Goal: Check status: Check status

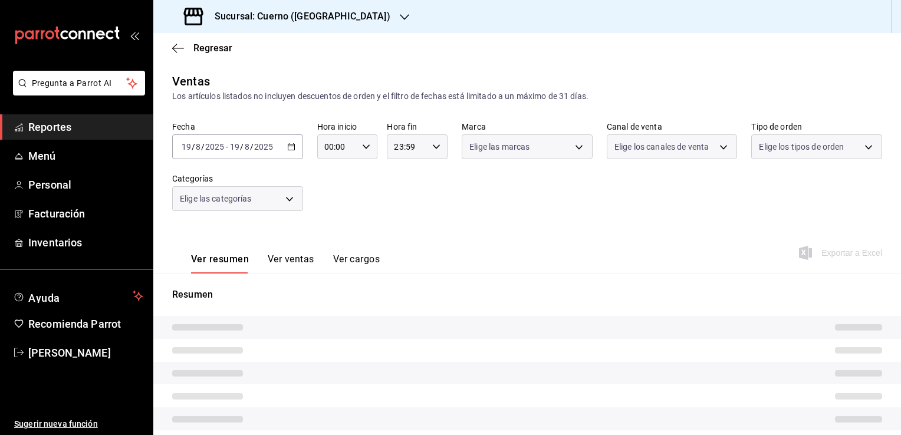
type input "05:00"
type input "04:59"
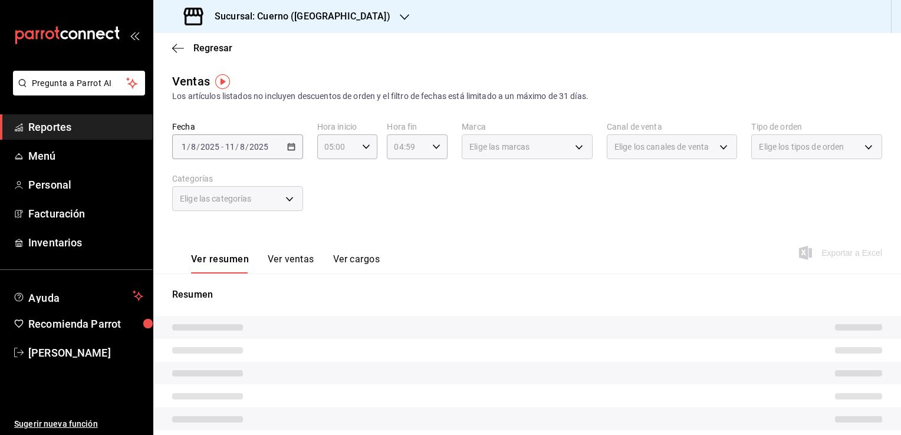
click at [394, 195] on div "Fecha [DATE] [DATE] - [DATE] [DATE] Hora inicio 05:00 Hora inicio Hora fin 04:5…" at bounding box center [527, 173] width 710 height 104
click at [221, 145] on span "-" at bounding box center [222, 146] width 2 height 9
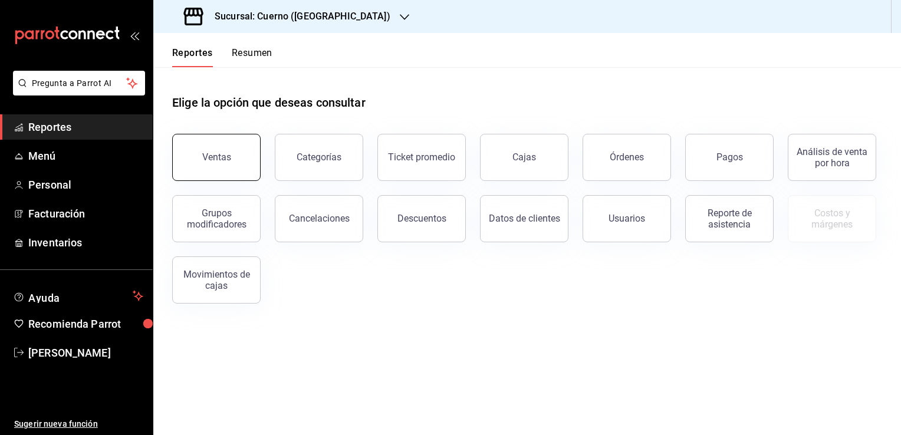
click at [218, 146] on button "Ventas" at bounding box center [216, 157] width 88 height 47
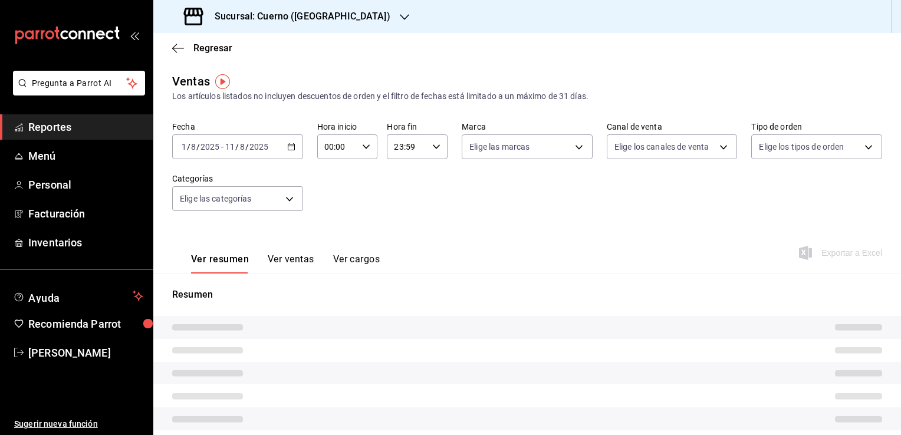
type input "05:00"
type input "04:59"
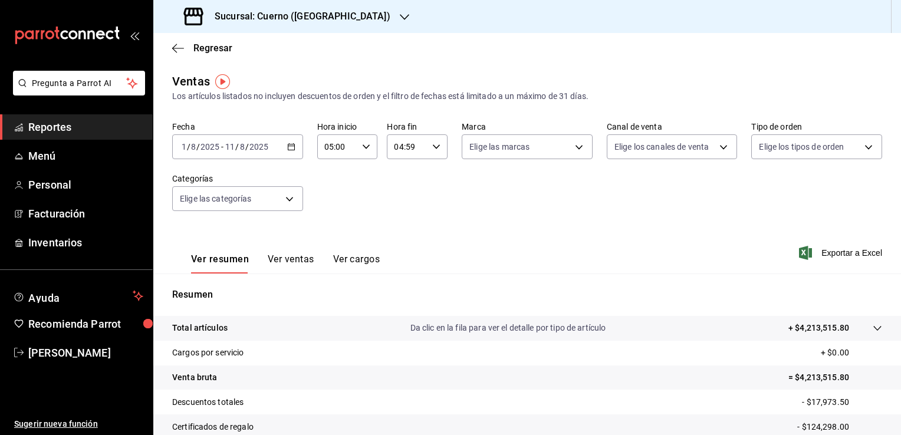
click at [289, 145] on icon "button" at bounding box center [291, 147] width 8 height 8
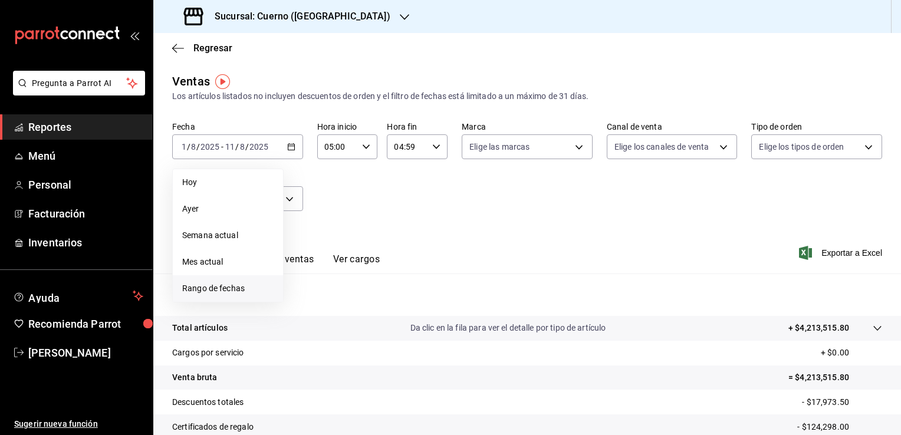
click at [225, 288] on span "Rango de fechas" at bounding box center [227, 289] width 91 height 12
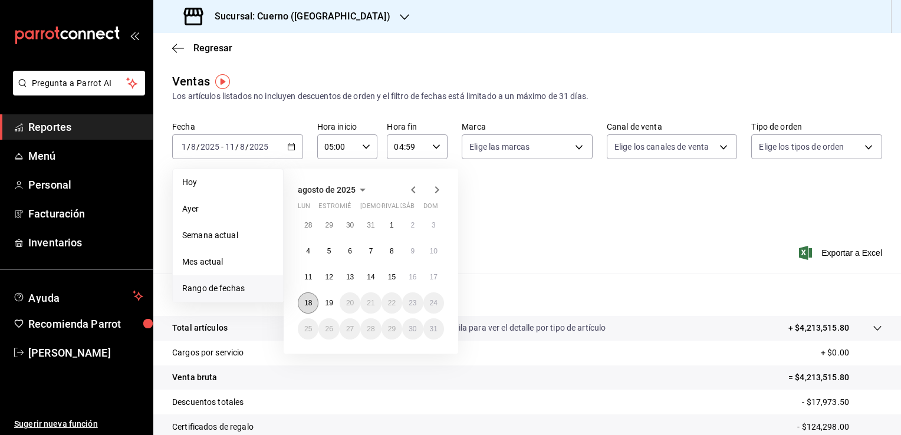
click at [310, 304] on abbr "18" at bounding box center [308, 303] width 8 height 8
click at [328, 303] on abbr "19" at bounding box center [329, 303] width 8 height 8
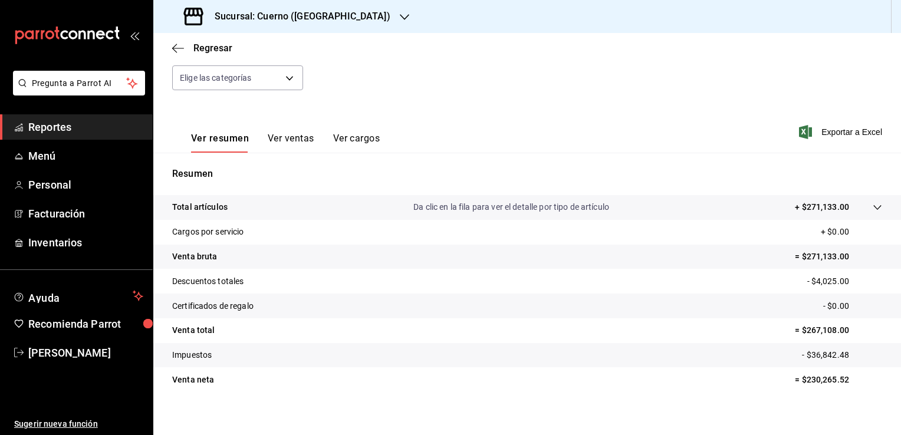
scroll to position [130, 0]
